Goal: Task Accomplishment & Management: Manage account settings

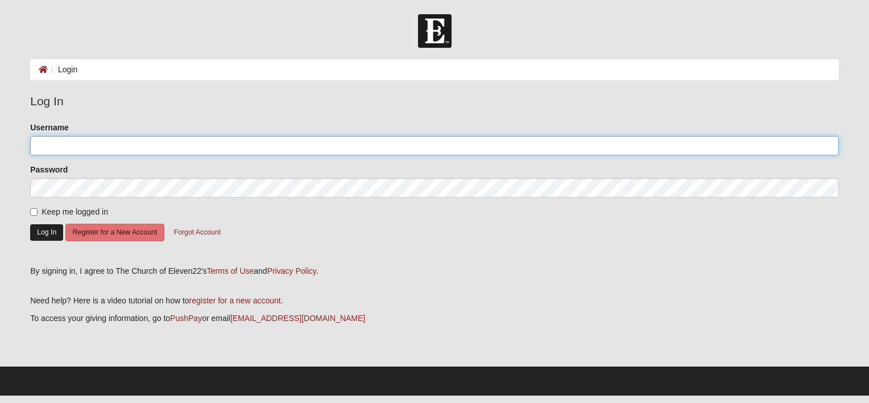
type input "matt@gottlieb.com"
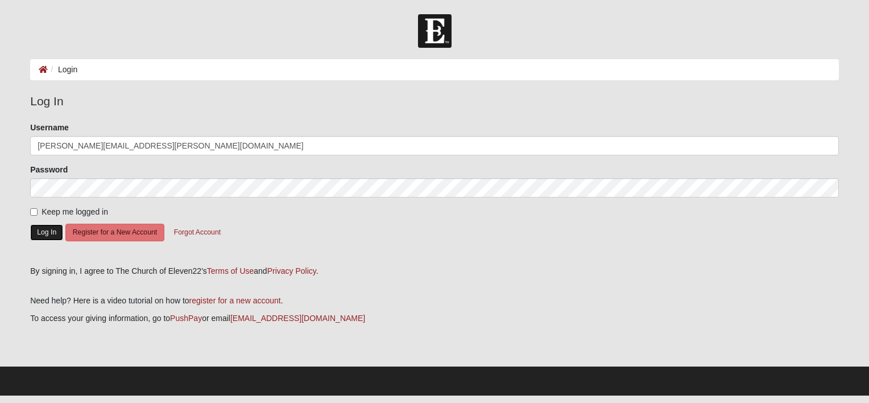
click at [42, 235] on button "Log In" at bounding box center [46, 232] width 33 height 16
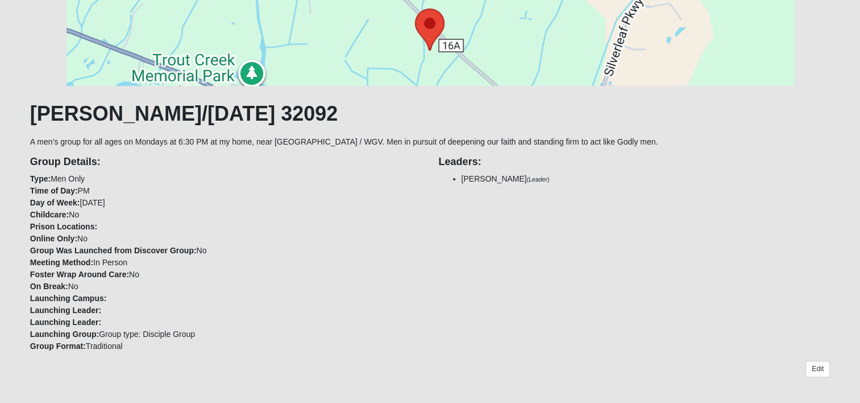
scroll to position [291, 0]
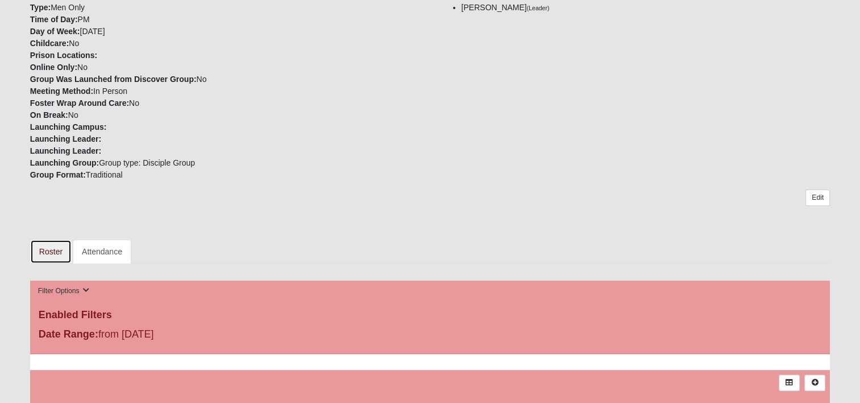
click at [50, 251] on link "Roster" at bounding box center [51, 251] width 42 height 24
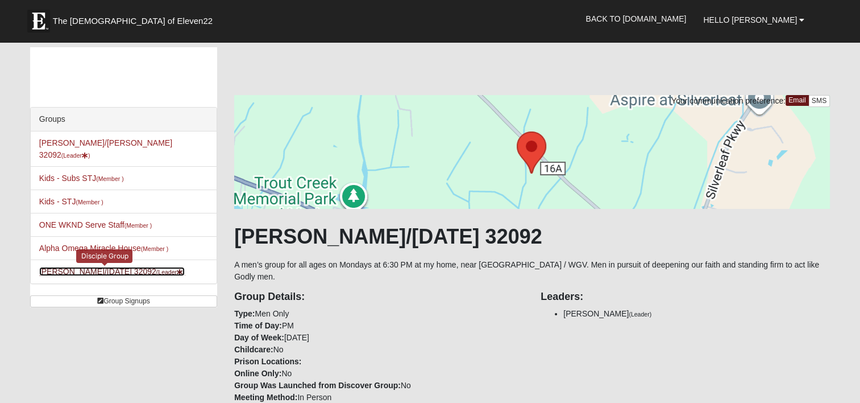
click at [94, 267] on link "[PERSON_NAME]/[DATE] 32092 (Leader )" at bounding box center [112, 271] width 146 height 9
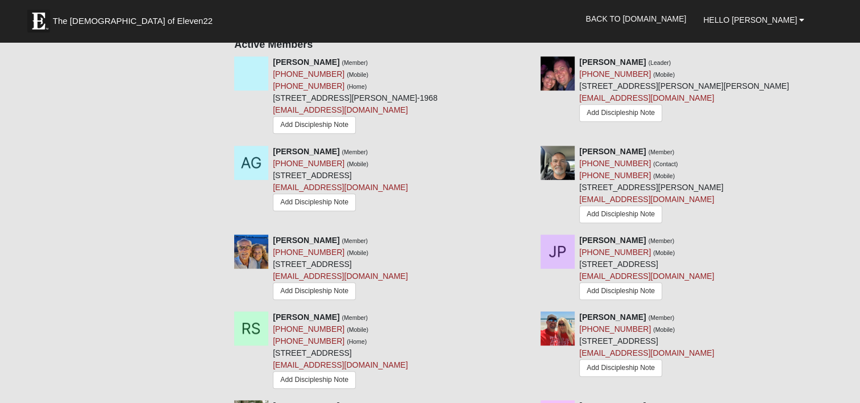
scroll to position [715, 0]
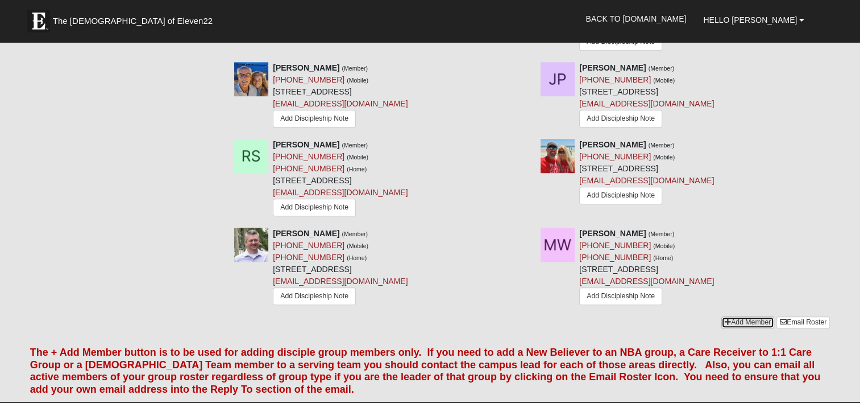
click at [740, 316] on link "Add Member" at bounding box center [747, 322] width 53 height 12
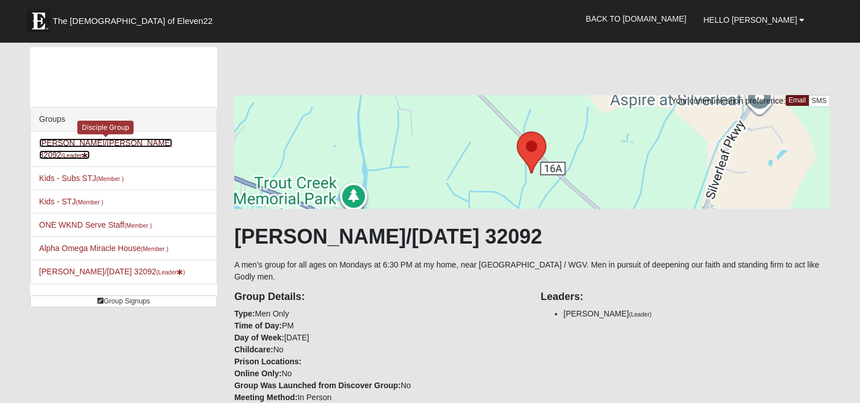
click at [90, 144] on link "Mens Dixon/manning 32092 (Leader )" at bounding box center [105, 148] width 133 height 21
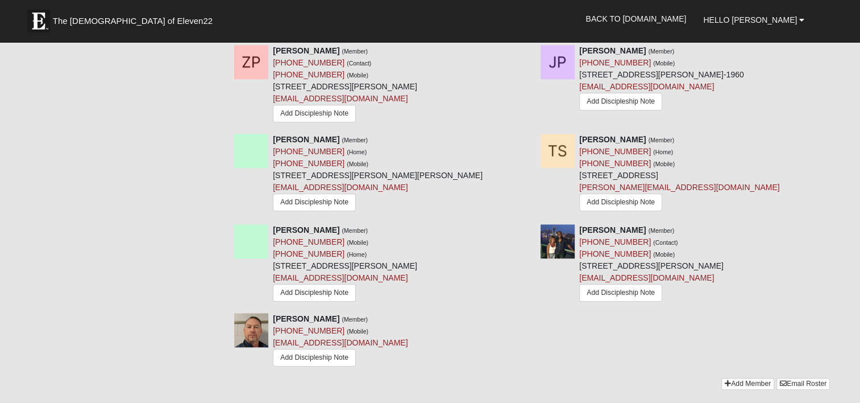
scroll to position [1067, 0]
click at [528, 135] on icon at bounding box center [528, 139] width 8 height 8
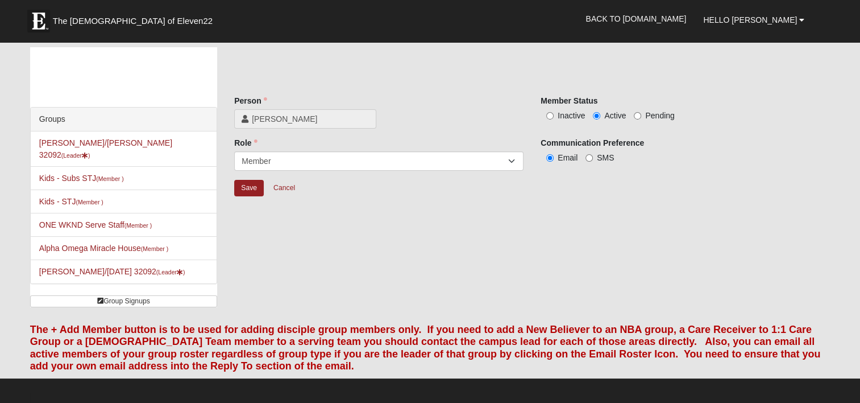
click at [575, 116] on span "Inactive" at bounding box center [571, 115] width 27 height 9
click at [554, 116] on input "Inactive" at bounding box center [549, 115] width 7 height 7
radio input "true"
click at [250, 185] on input "Save" at bounding box center [249, 188] width 30 height 16
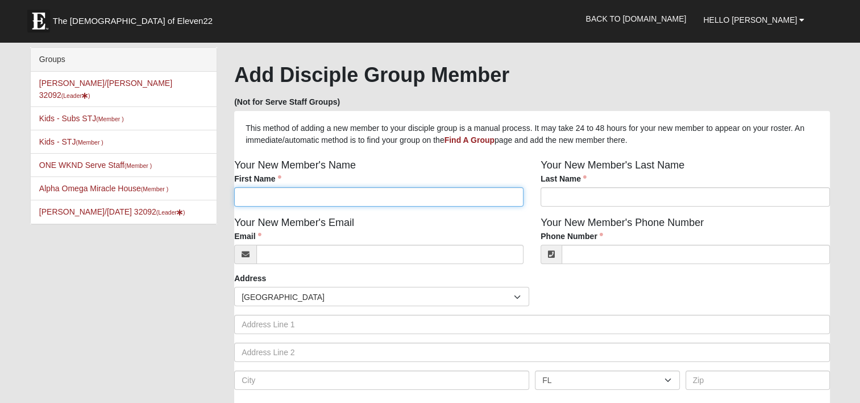
click at [353, 200] on input "First Name" at bounding box center [378, 196] width 289 height 19
type input "[PERSON_NAME]"
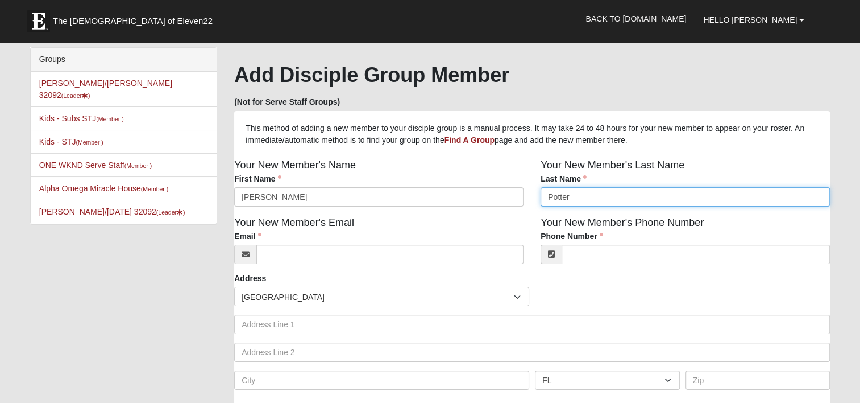
type input "Potter"
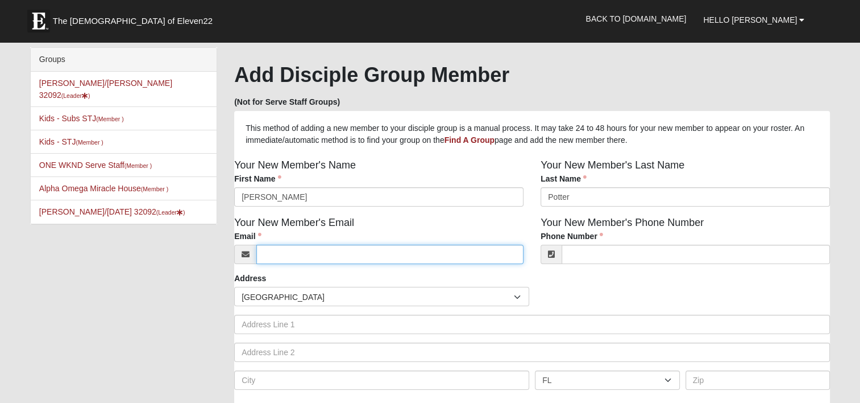
paste input "[EMAIL_ADDRESS][DOMAIN_NAME]"
type input "[EMAIL_ADDRESS][DOMAIN_NAME]"
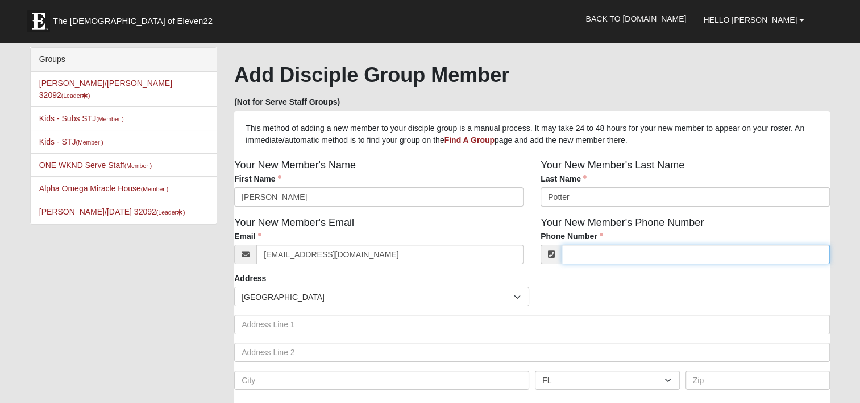
click at [591, 256] on input "Phone Number" at bounding box center [696, 253] width 268 height 19
paste input "tel:[PHONE_NUMBER]"
click at [580, 253] on input "tel:[PHONE_NUMBER]" at bounding box center [696, 253] width 268 height 19
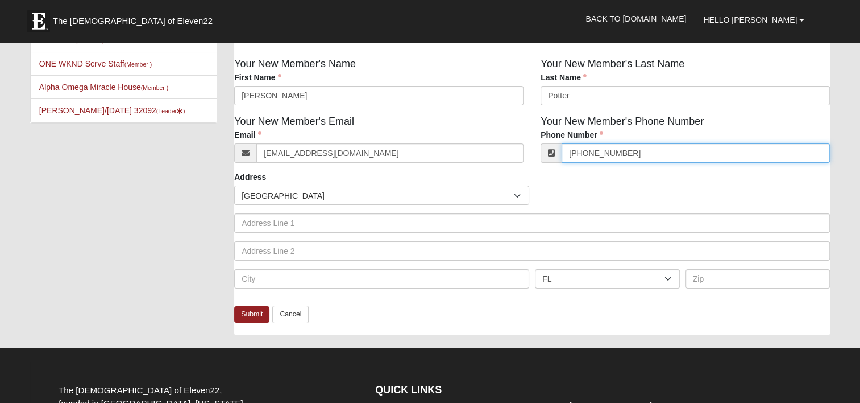
scroll to position [107, 0]
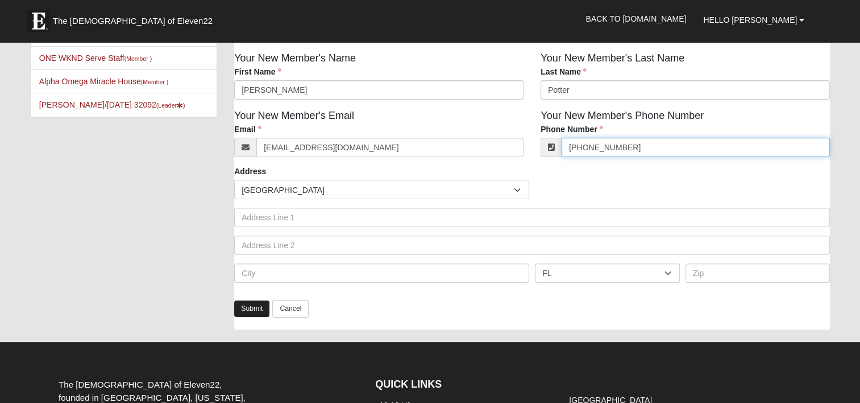
type input "[PHONE_NUMBER]"
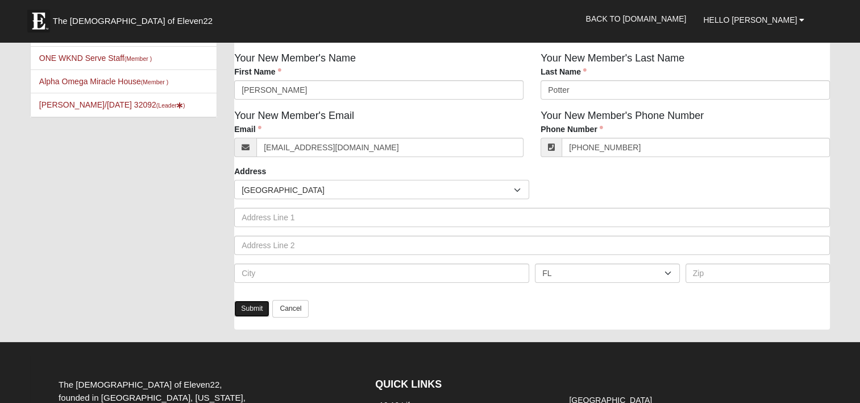
click at [256, 309] on link "Submit" at bounding box center [251, 308] width 35 height 16
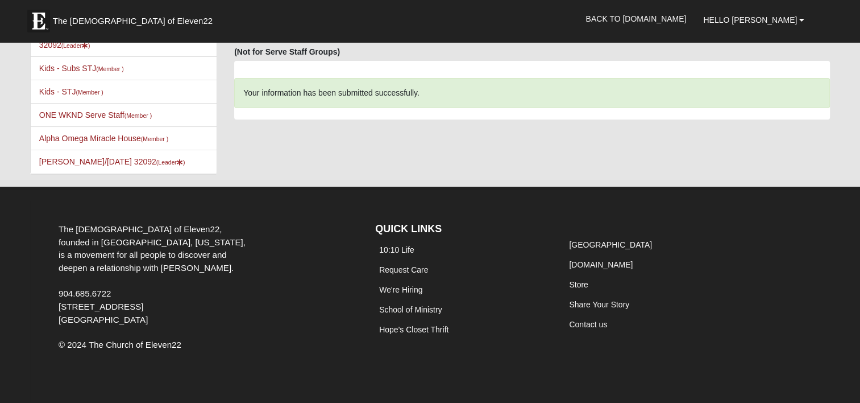
scroll to position [0, 0]
